Goal: Feedback & Contribution: Leave review/rating

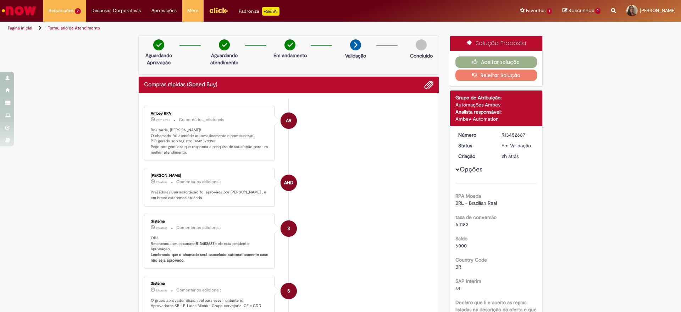
scroll to position [44, 0]
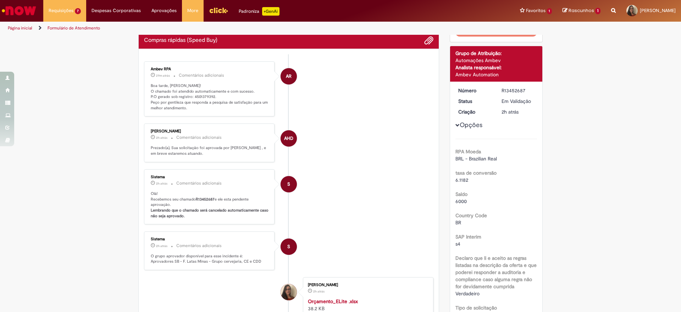
click at [197, 95] on p "Boa tarde, [PERSON_NAME]! O chamado foi atendido automaticamente e com sucesso.…" at bounding box center [210, 97] width 118 height 28
click at [197, 95] on p "Boa tarde, Ana! O chamado foi atendido automaticamente e com sucesso. P.O gerad…" at bounding box center [210, 97] width 118 height 28
copy p "4501379392"
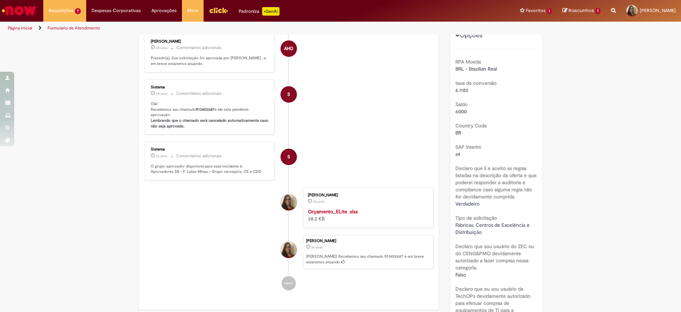
scroll to position [0, 0]
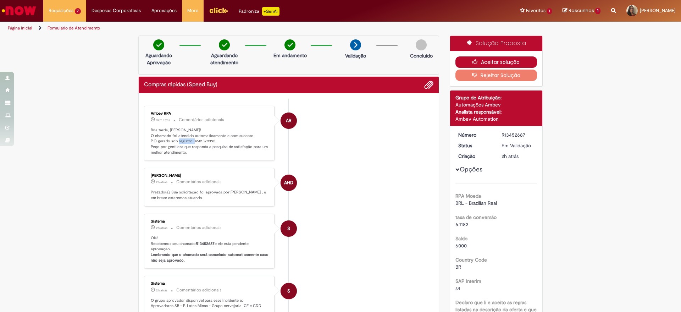
click at [500, 60] on button "Aceitar solução" at bounding box center [496, 61] width 82 height 11
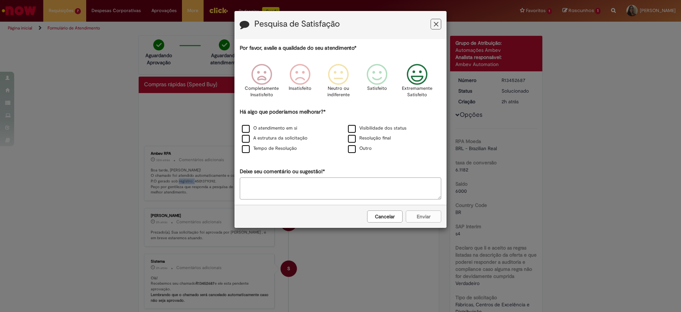
drag, startPoint x: 421, startPoint y: 74, endPoint x: 392, endPoint y: 85, distance: 31.4
click at [417, 75] on icon "Feedback" at bounding box center [417, 74] width 27 height 21
click at [275, 124] on div "O atendimento em si" at bounding box center [287, 128] width 106 height 10
click at [273, 132] on div "O atendimento em si" at bounding box center [287, 128] width 105 height 9
drag, startPoint x: 239, startPoint y: 128, endPoint x: 243, endPoint y: 129, distance: 4.3
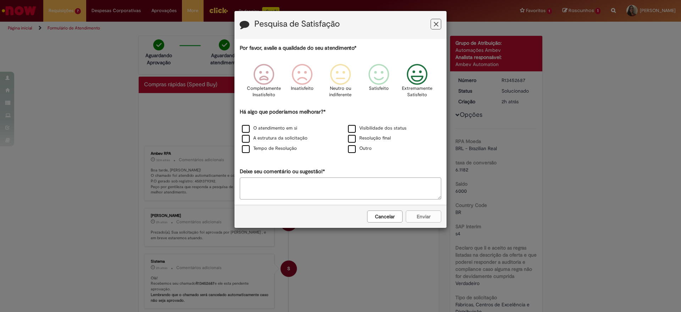
click at [240, 128] on div "O atendimento em si" at bounding box center [287, 128] width 105 height 9
click at [246, 129] on label "O atendimento em si" at bounding box center [269, 128] width 55 height 7
click at [415, 77] on icon "Feedback" at bounding box center [417, 74] width 27 height 21
click at [420, 213] on button "Enviar" at bounding box center [423, 216] width 35 height 12
